Goal: Task Accomplishment & Management: Manage account settings

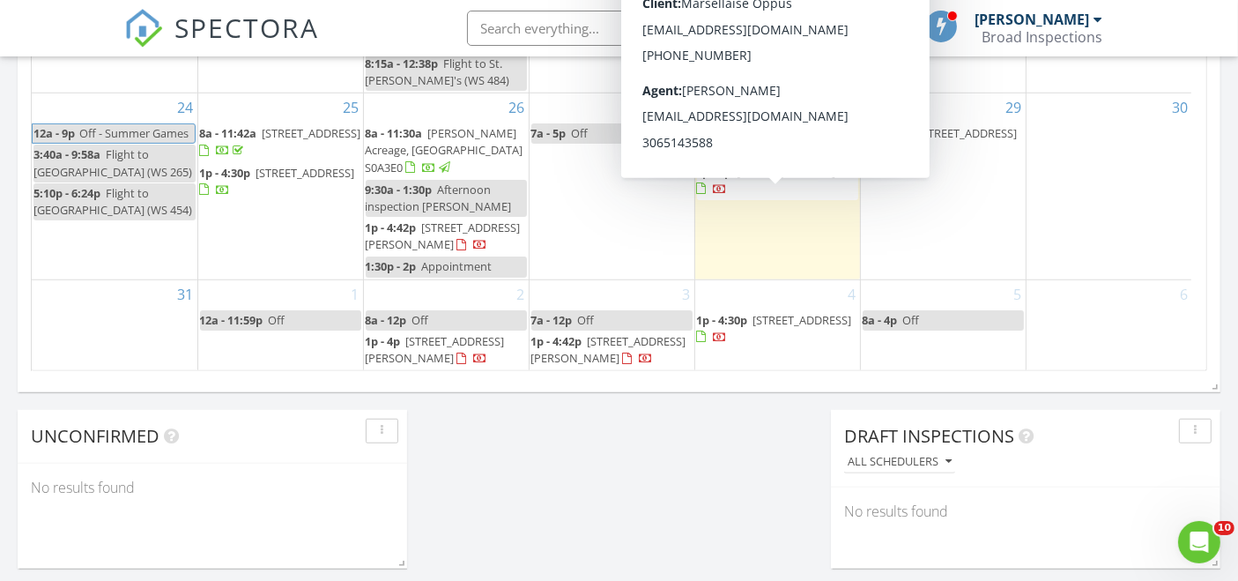
scroll to position [7, 0]
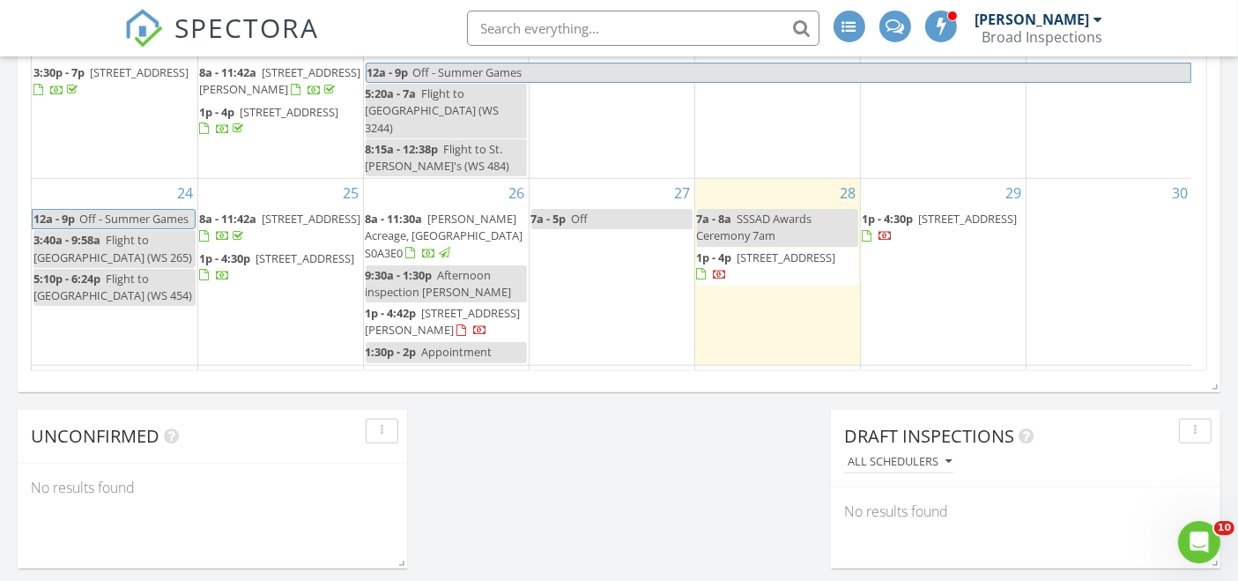
click at [919, 226] on span "[STREET_ADDRESS]" at bounding box center [968, 219] width 99 height 16
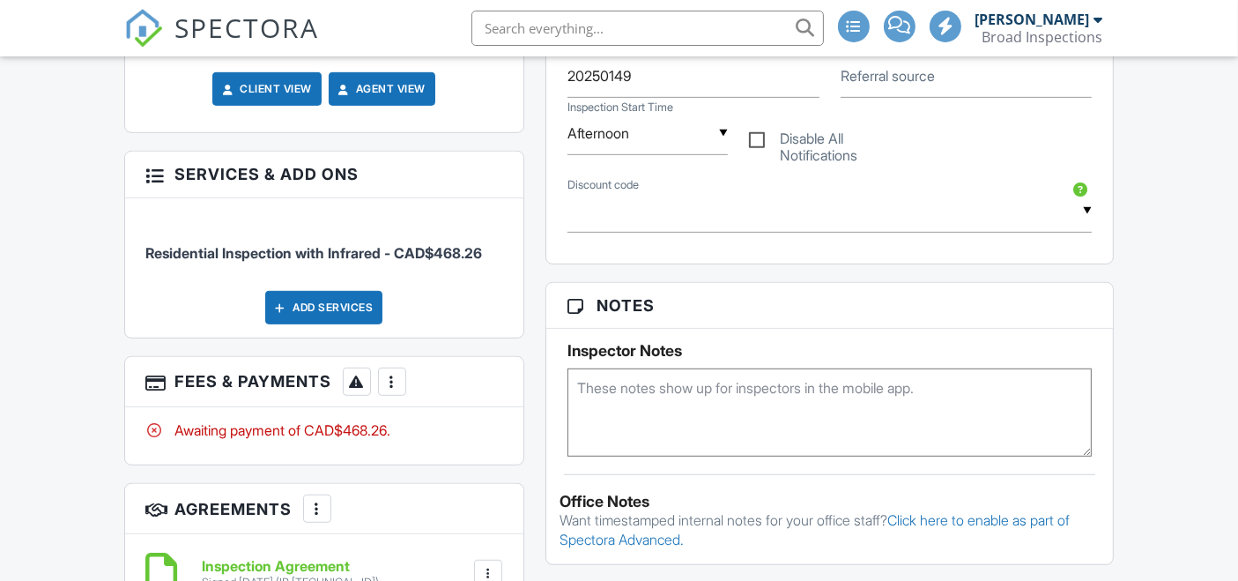
scroll to position [1095, 0]
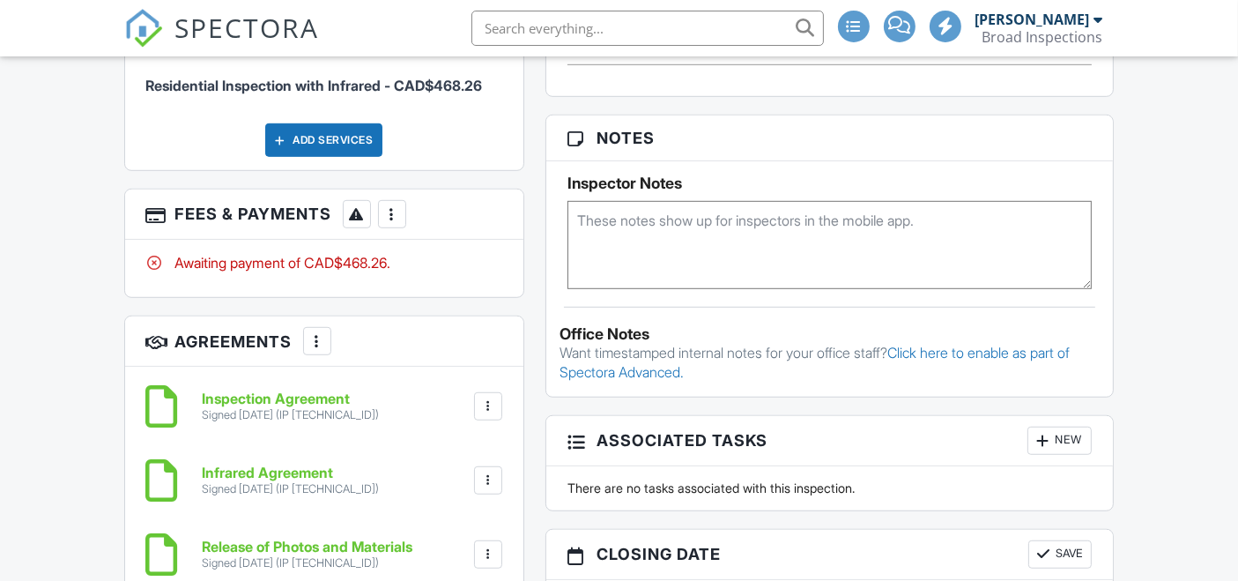
click at [391, 223] on div at bounding box center [392, 214] width 18 height 18
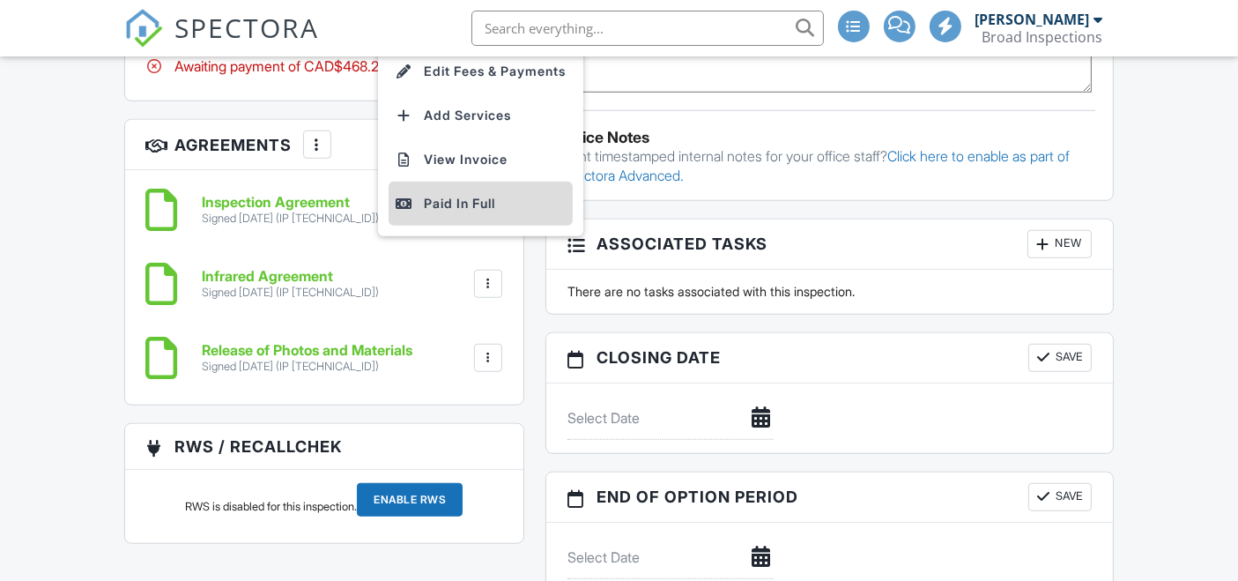
scroll to position [1309, 0]
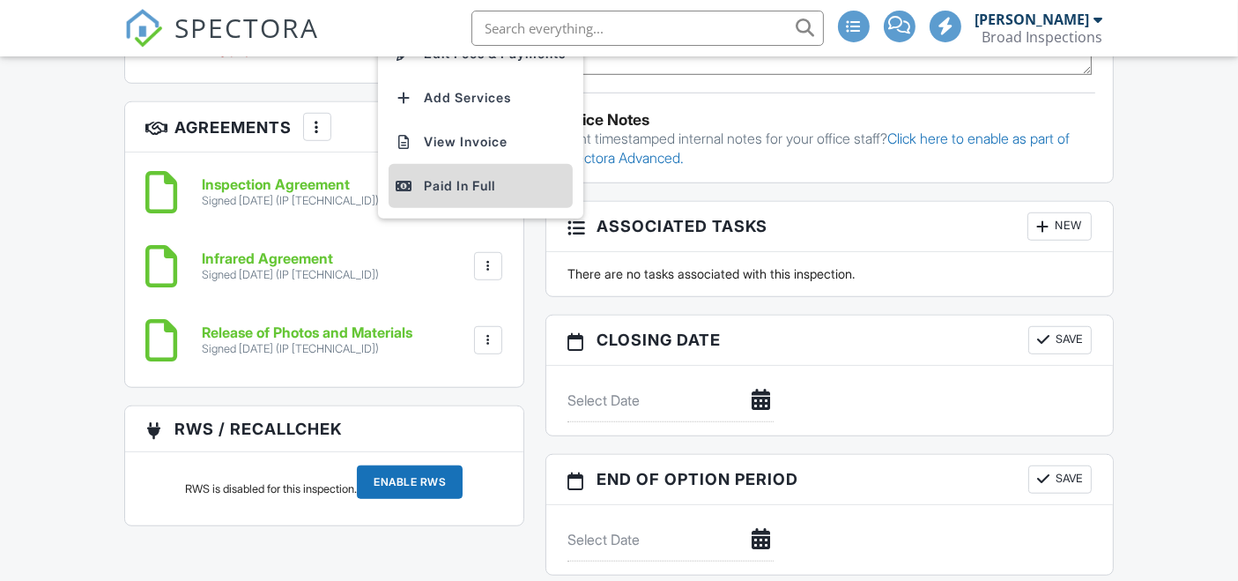
click at [453, 208] on li "Paid In Full" at bounding box center [481, 186] width 184 height 44
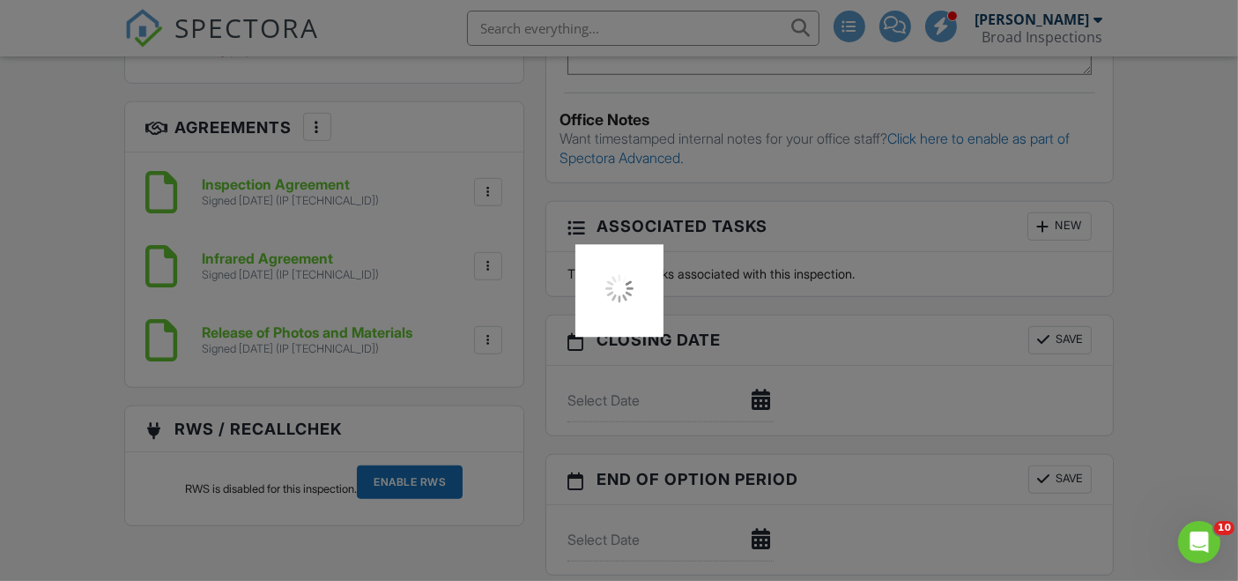
scroll to position [0, 0]
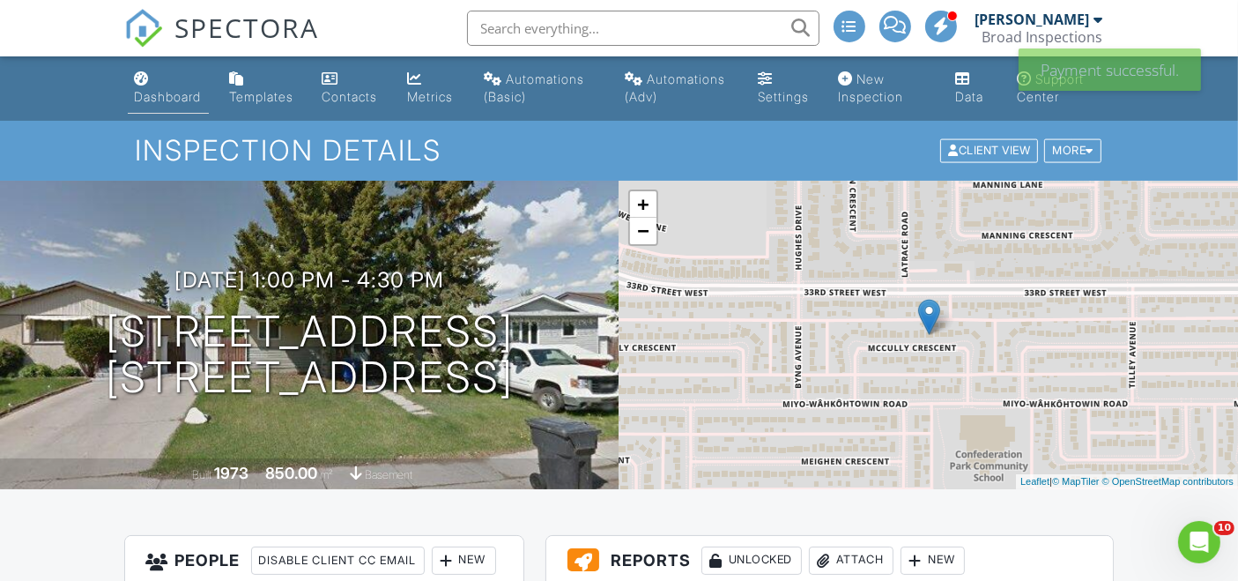
click at [168, 104] on link "Dashboard" at bounding box center [168, 88] width 81 height 50
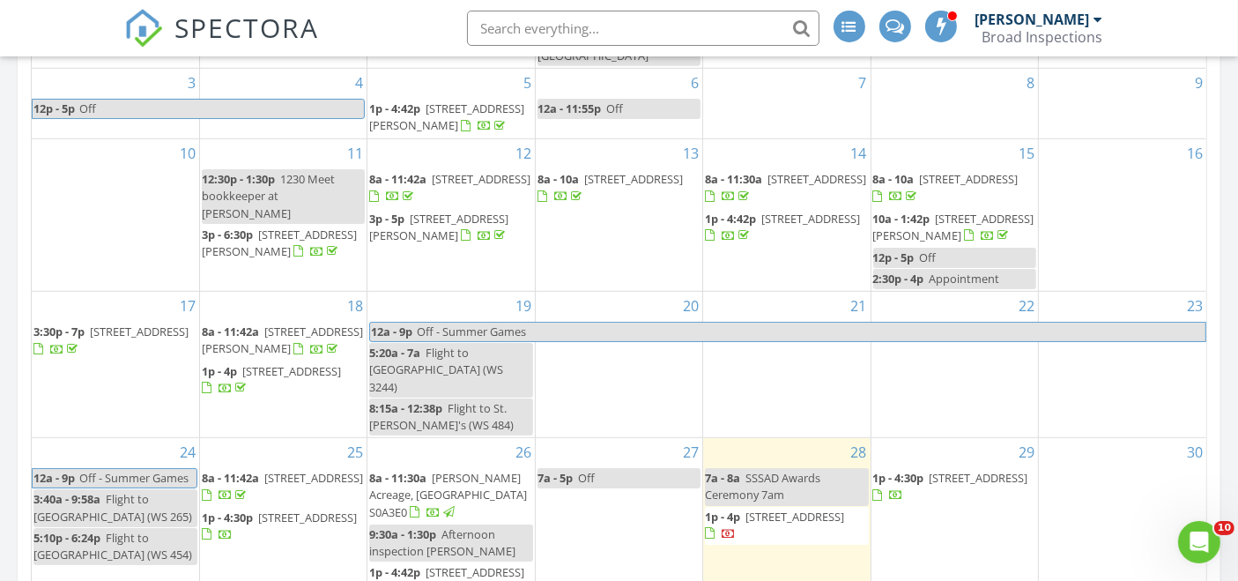
scroll to position [1077, 0]
